Goal: Task Accomplishment & Management: Complete application form

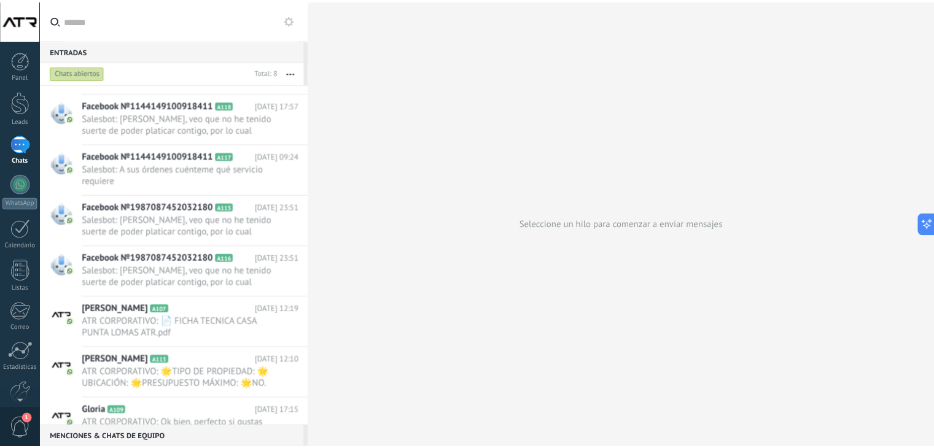
scroll to position [61, 0]
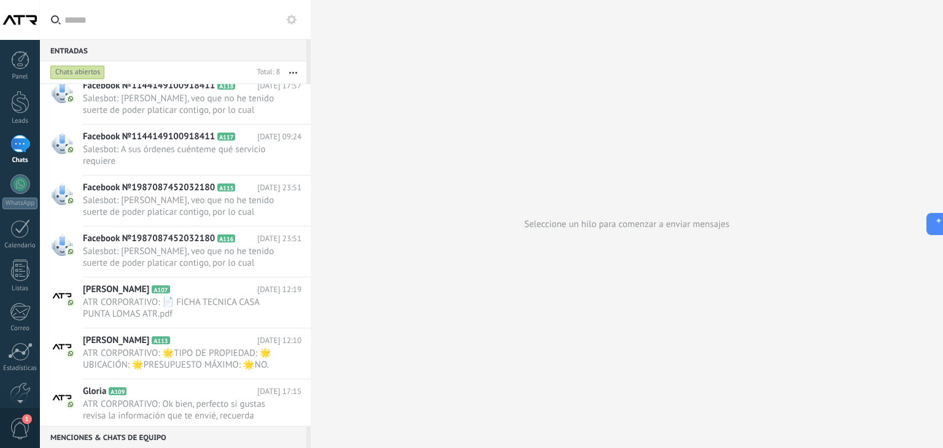
click at [16, 147] on div at bounding box center [20, 144] width 20 height 18
click at [15, 104] on div at bounding box center [20, 102] width 18 height 23
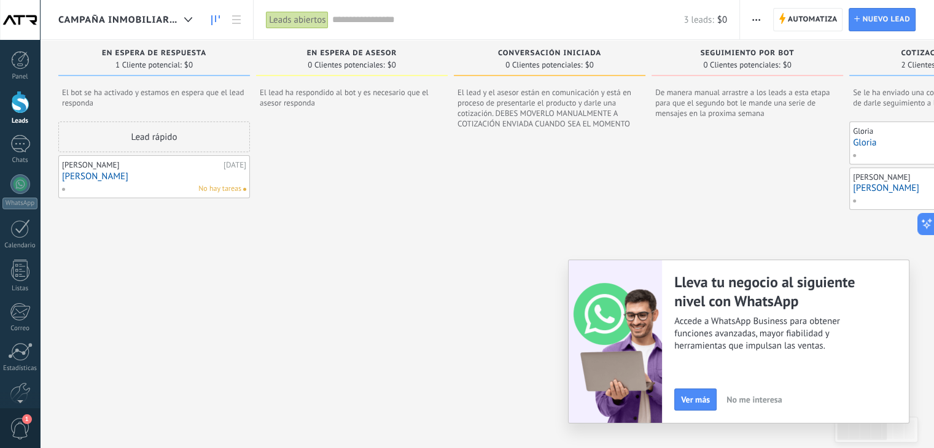
click at [727, 397] on span "No me interesa" at bounding box center [753, 399] width 55 height 9
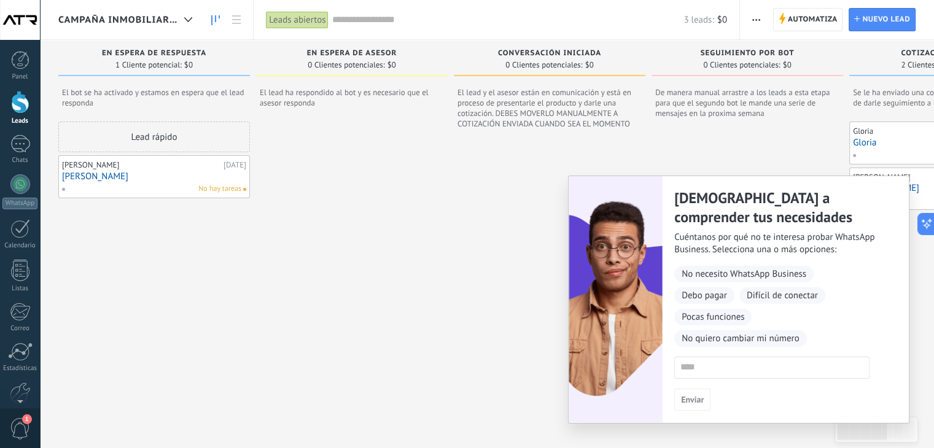
click at [575, 367] on img at bounding box center [616, 299] width 94 height 246
drag, startPoint x: 541, startPoint y: 370, endPoint x: 609, endPoint y: 372, distance: 67.6
click at [545, 370] on div at bounding box center [550, 286] width 192 height 288
click at [700, 367] on input at bounding box center [772, 367] width 194 height 20
click at [760, 342] on span "No quiero cambiar mi número" at bounding box center [740, 338] width 133 height 17
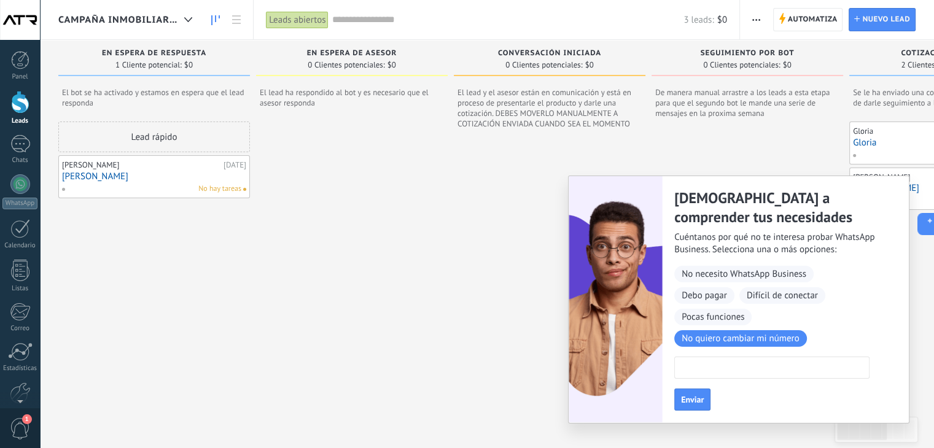
click at [714, 365] on input at bounding box center [772, 367] width 194 height 20
click at [690, 391] on button "Enviar" at bounding box center [692, 400] width 36 height 22
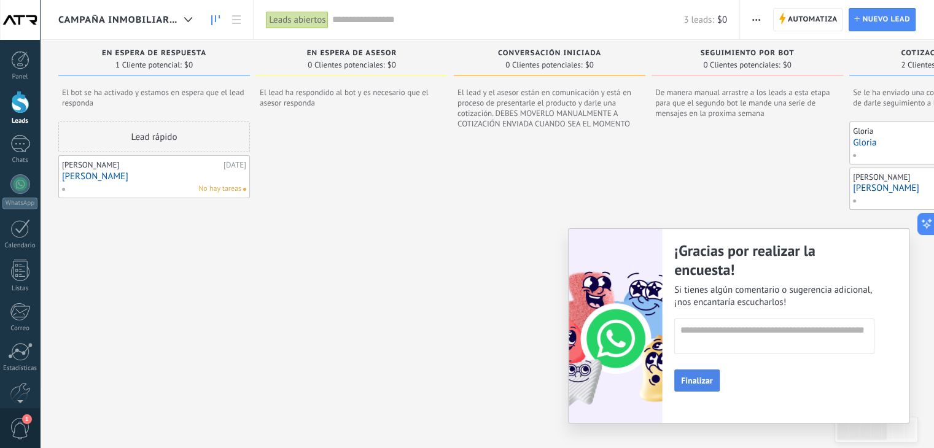
click at [688, 380] on span "Finalizar" at bounding box center [697, 380] width 32 height 9
